Goal: Task Accomplishment & Management: Manage account settings

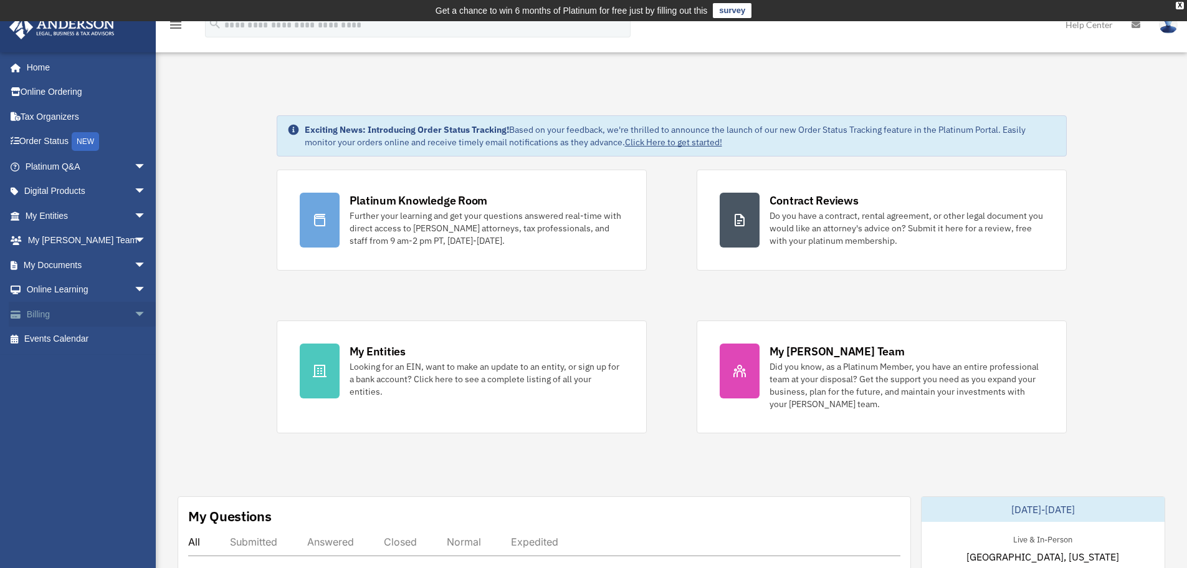
click at [32, 308] on link "Billing arrow_drop_down" at bounding box center [87, 314] width 156 height 25
click at [140, 316] on span "arrow_drop_down" at bounding box center [146, 315] width 25 height 26
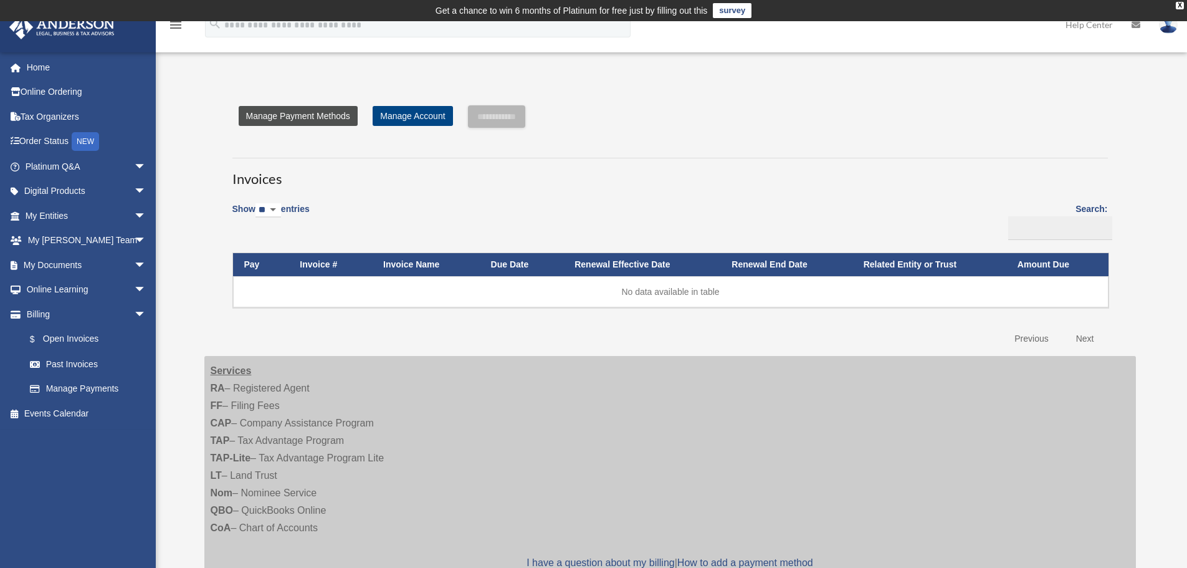
click at [303, 109] on link "Manage Payment Methods" at bounding box center [298, 116] width 119 height 20
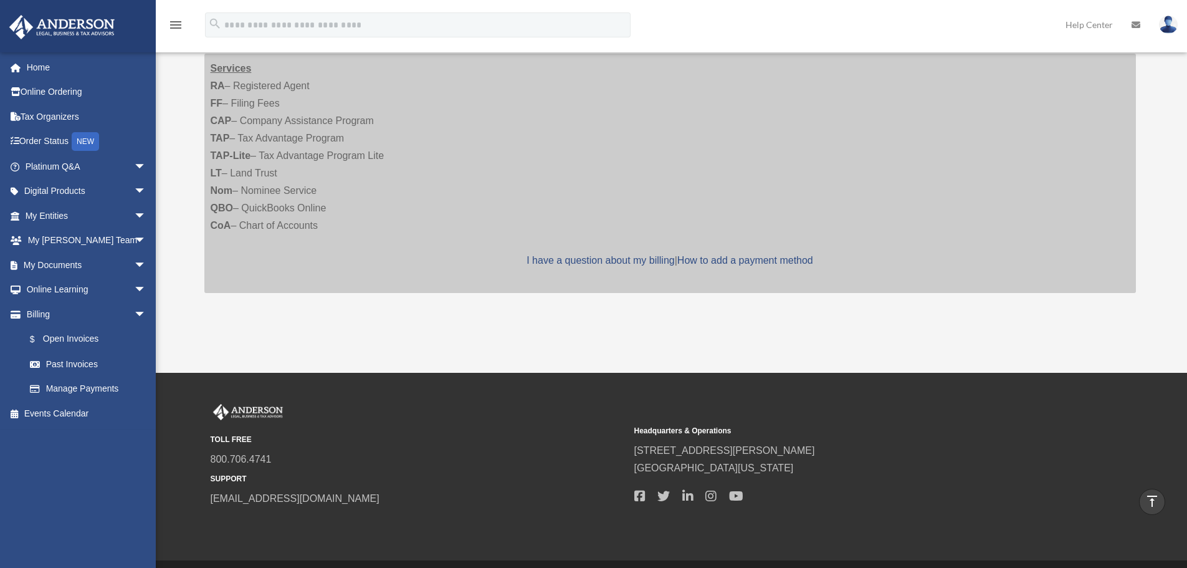
scroll to position [341, 0]
